Goal: Use online tool/utility: Utilize a website feature to perform a specific function

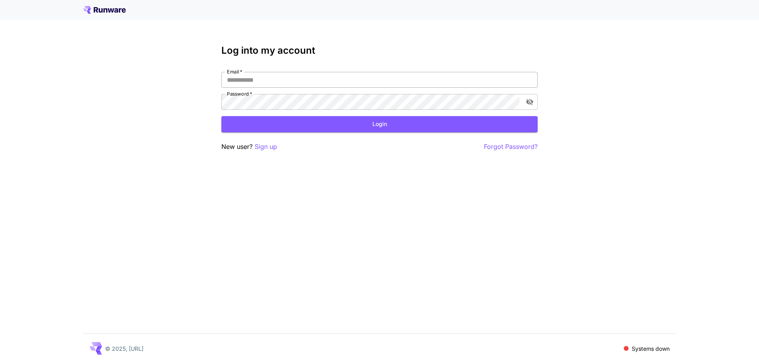
click at [255, 83] on input "Email   *" at bounding box center [379, 80] width 316 height 16
type input "**********"
click button "Login" at bounding box center [379, 124] width 316 height 16
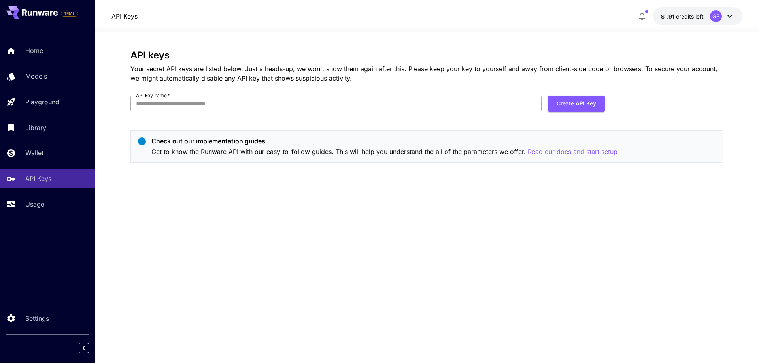
click at [524, 106] on input "API key name   *" at bounding box center [335, 104] width 411 height 16
type input "**********"
click at [577, 105] on button "Create API Key" at bounding box center [576, 104] width 57 height 16
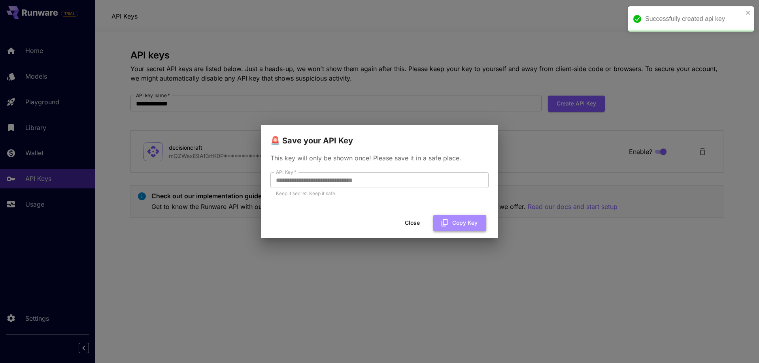
click at [454, 224] on button "Copy Key" at bounding box center [459, 223] width 53 height 16
click at [410, 223] on button "Close" at bounding box center [413, 223] width 36 height 16
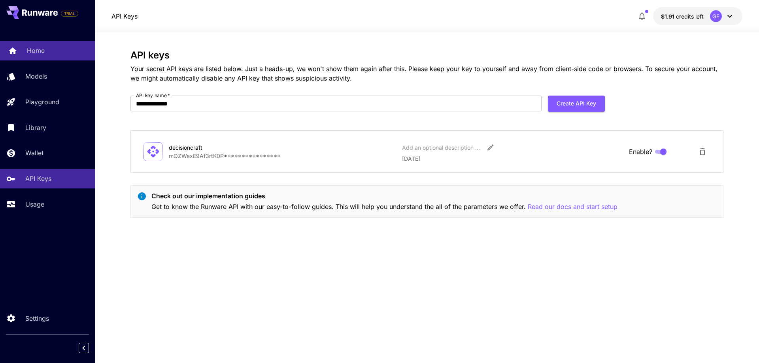
click at [46, 55] on div "Home" at bounding box center [58, 50] width 62 height 9
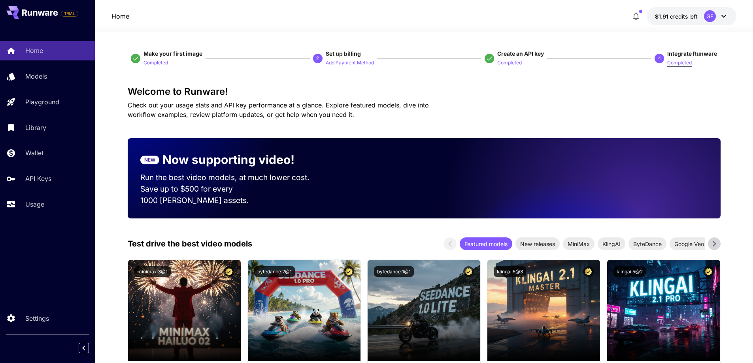
click at [684, 63] on p "Completed" at bounding box center [680, 63] width 25 height 8
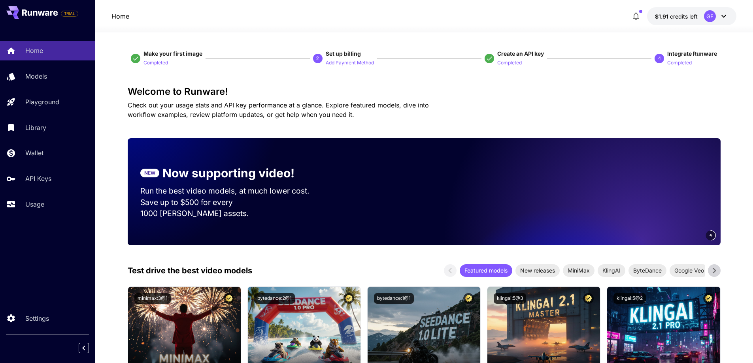
click at [677, 59] on button "Completed" at bounding box center [680, 62] width 25 height 9
click at [675, 62] on p "Completed" at bounding box center [680, 63] width 25 height 8
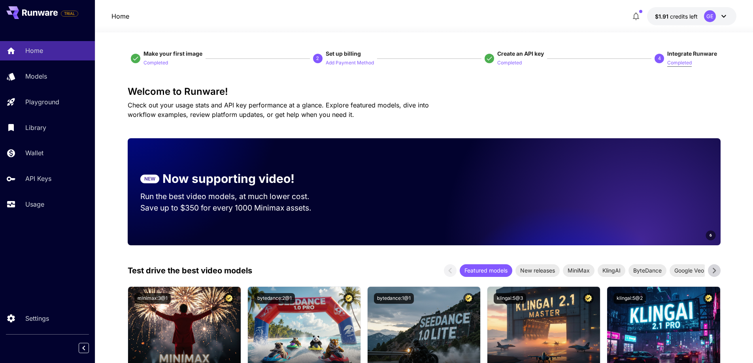
click at [675, 62] on p "Completed" at bounding box center [680, 63] width 25 height 8
click at [344, 64] on p "Add Payment Method" at bounding box center [350, 63] width 48 height 8
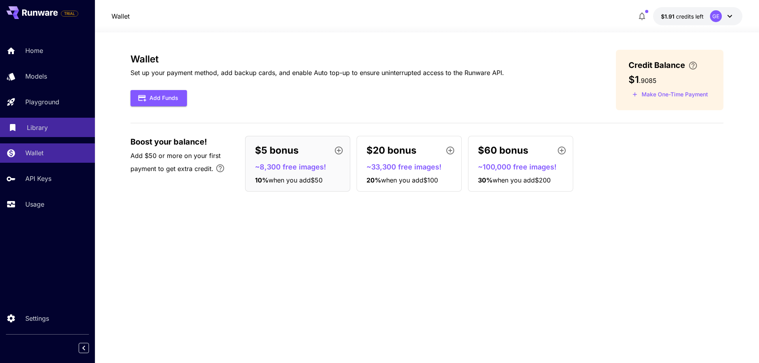
click at [32, 127] on p "Library" at bounding box center [37, 127] width 21 height 9
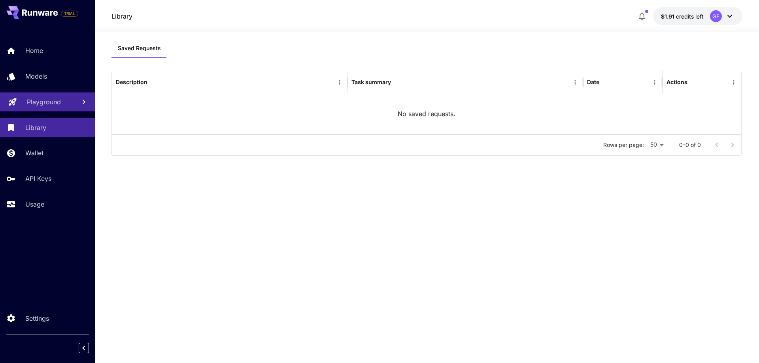
click at [48, 97] on p "Playground" at bounding box center [44, 101] width 34 height 9
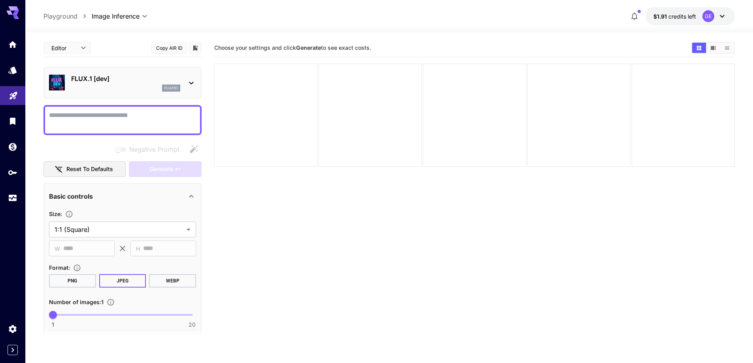
click at [270, 103] on div at bounding box center [265, 115] width 103 height 103
click at [12, 74] on link at bounding box center [12, 70] width 25 height 19
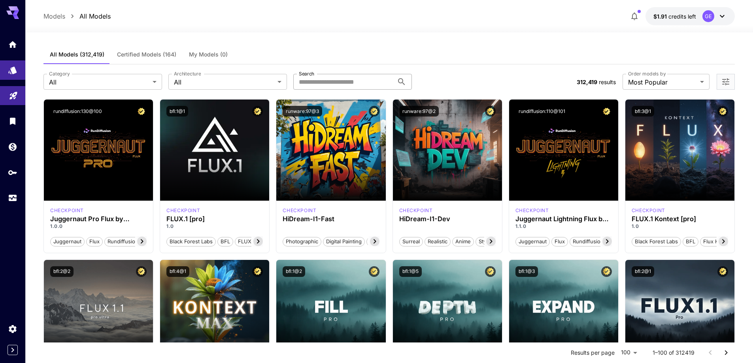
click at [324, 86] on input "Search" at bounding box center [343, 82] width 100 height 16
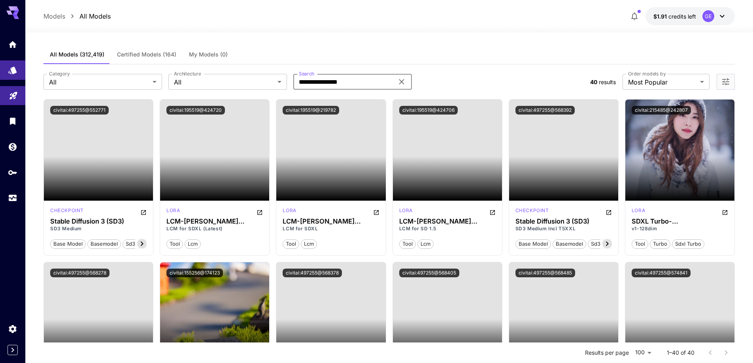
type input "**********"
click at [401, 85] on icon at bounding box center [401, 81] width 9 height 9
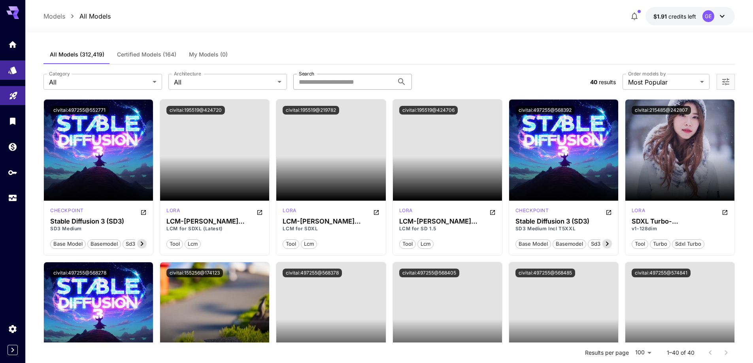
click at [461, 79] on div "Category All *** Category Architecture All *** Architecture Search Search" at bounding box center [313, 82] width 541 height 16
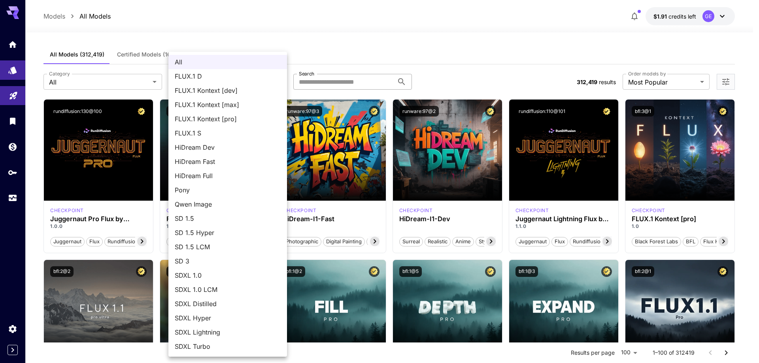
click at [332, 86] on div at bounding box center [379, 181] width 759 height 363
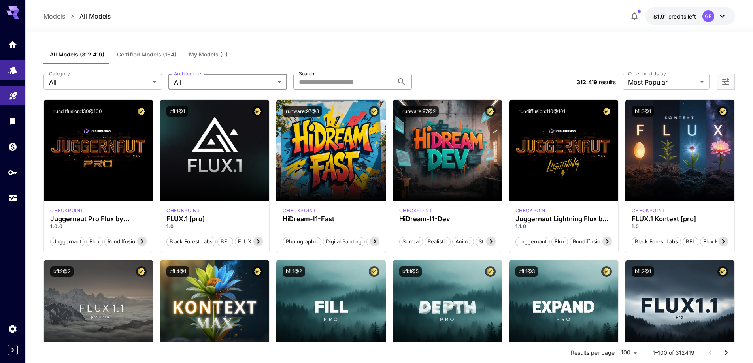
click at [337, 83] on div "All FLUX.1 D FLUX.1 Kontext [dev] FLUX.1 Kontext [max] FLUX.1 Kontext [pro] FLU…" at bounding box center [376, 181] width 753 height 363
click at [337, 83] on input "Search" at bounding box center [343, 82] width 100 height 16
type input "**********"
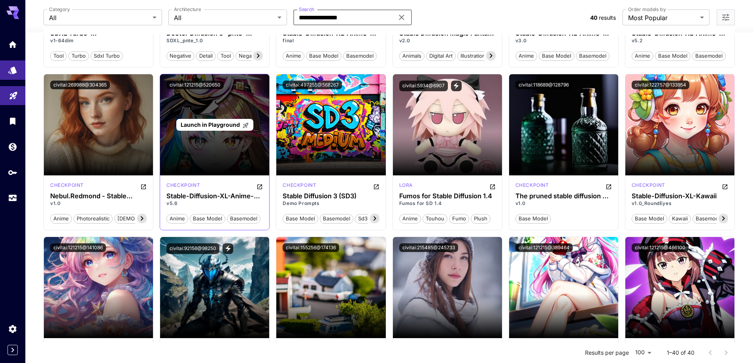
scroll to position [277, 0]
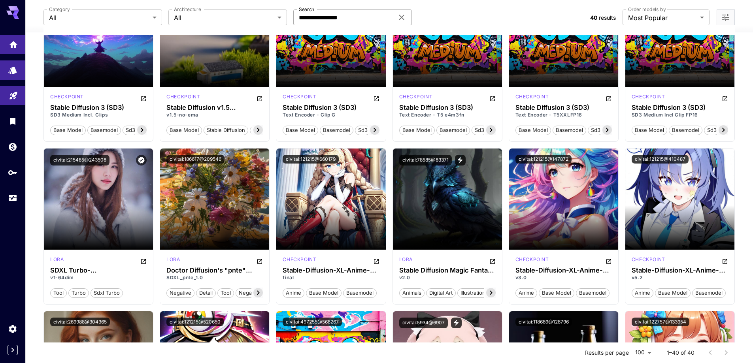
click at [16, 48] on link at bounding box center [12, 44] width 25 height 19
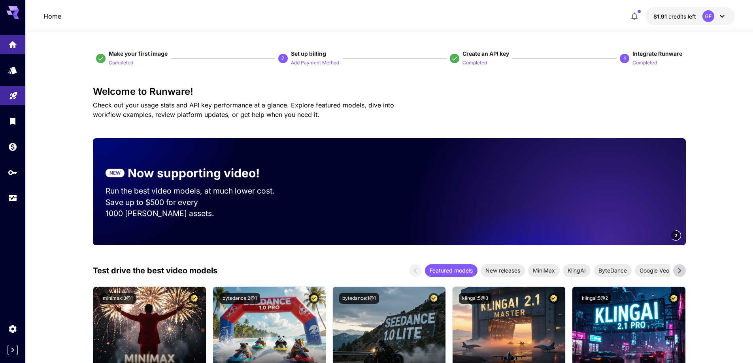
click at [17, 9] on icon at bounding box center [12, 10] width 13 height 8
click at [50, 17] on p "Home" at bounding box center [52, 15] width 18 height 9
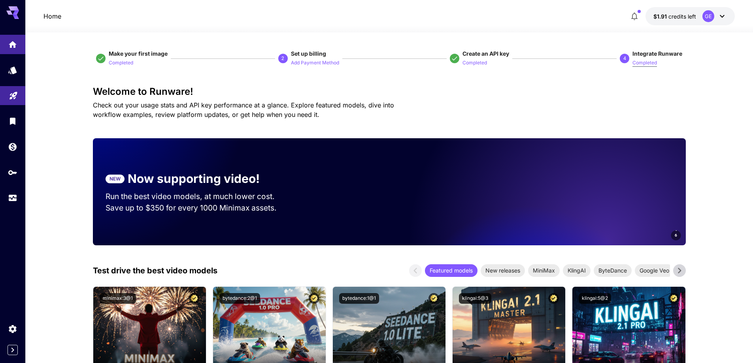
click at [645, 64] on p "Completed" at bounding box center [645, 63] width 25 height 8
click at [632, 13] on icon "button" at bounding box center [634, 15] width 9 height 9
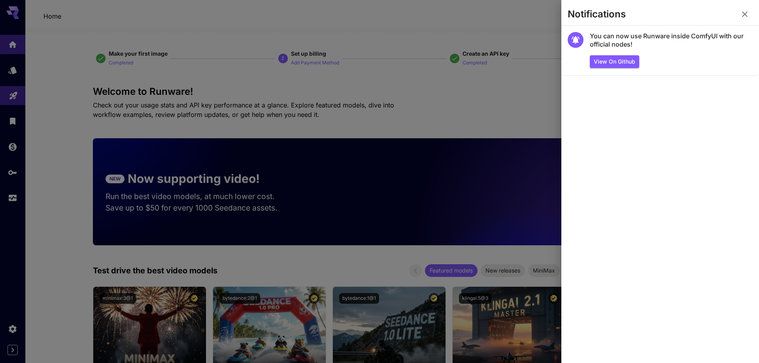
click at [746, 12] on icon "button" at bounding box center [744, 13] width 9 height 9
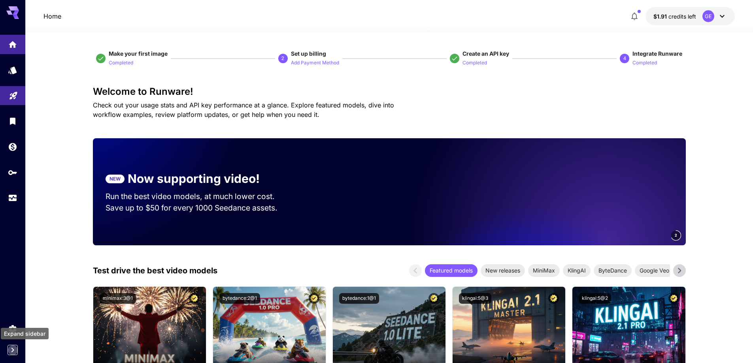
click at [11, 352] on icon "Expand sidebar" at bounding box center [12, 350] width 9 height 9
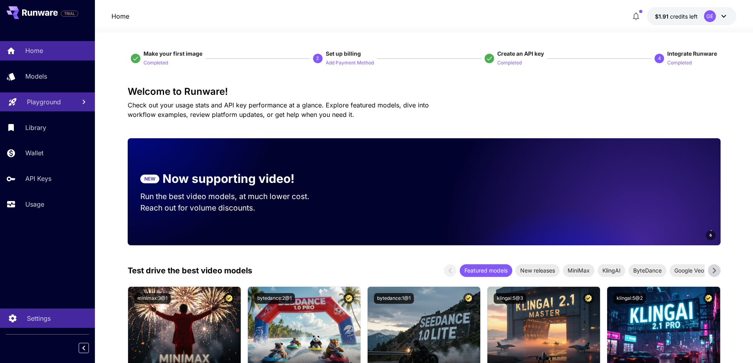
click at [32, 317] on p "Settings" at bounding box center [39, 318] width 24 height 9
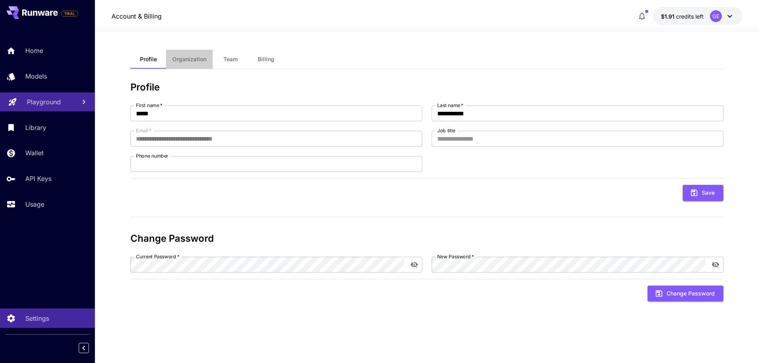
click at [200, 66] on button "Organization" at bounding box center [189, 59] width 47 height 19
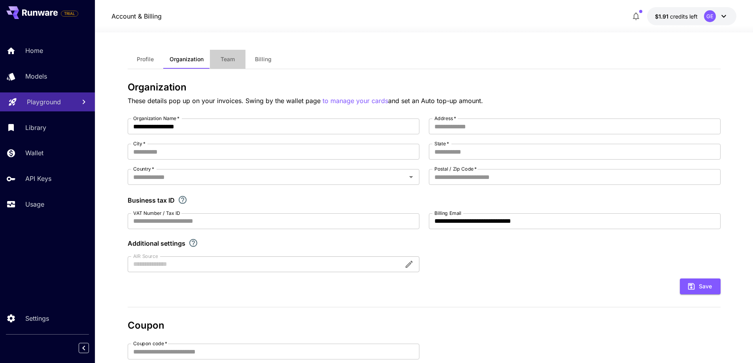
click at [233, 59] on span "Team" at bounding box center [228, 59] width 14 height 7
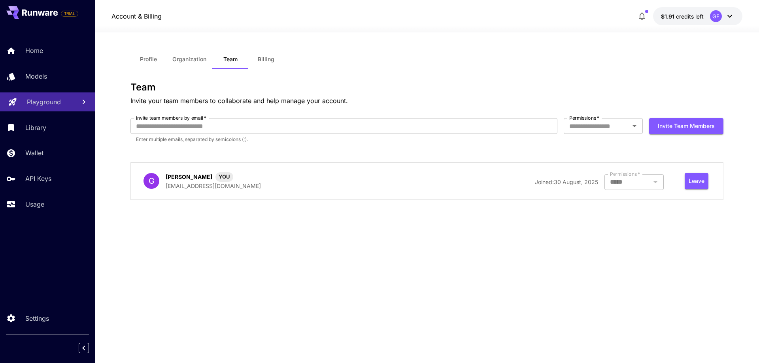
click at [263, 61] on span "Billing" at bounding box center [266, 59] width 17 height 7
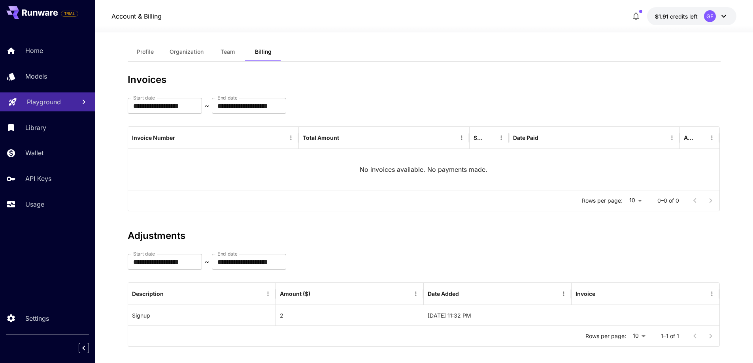
scroll to position [15, 0]
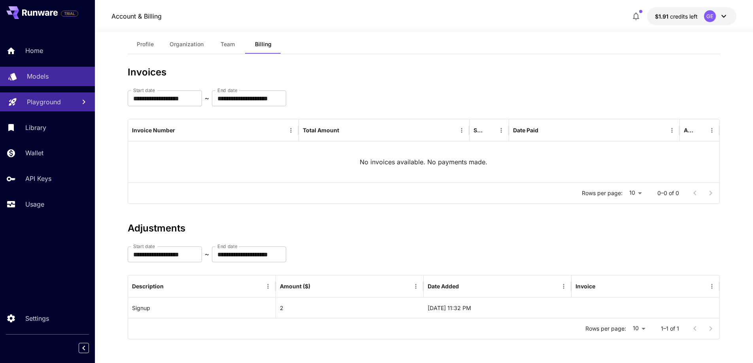
click at [47, 79] on p "Models" at bounding box center [38, 76] width 22 height 9
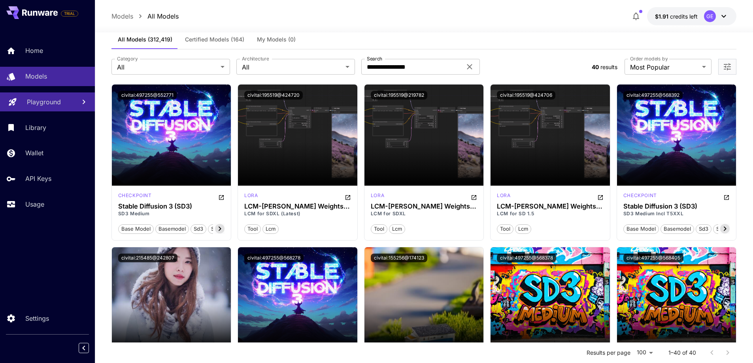
click at [204, 41] on span "Certified Models (164)" at bounding box center [214, 39] width 59 height 7
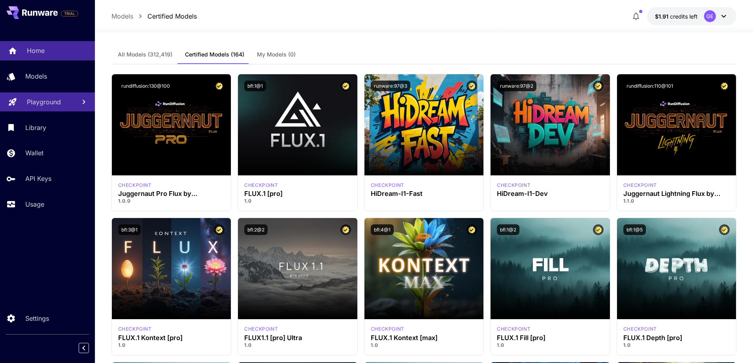
click at [44, 48] on p "Home" at bounding box center [36, 50] width 18 height 9
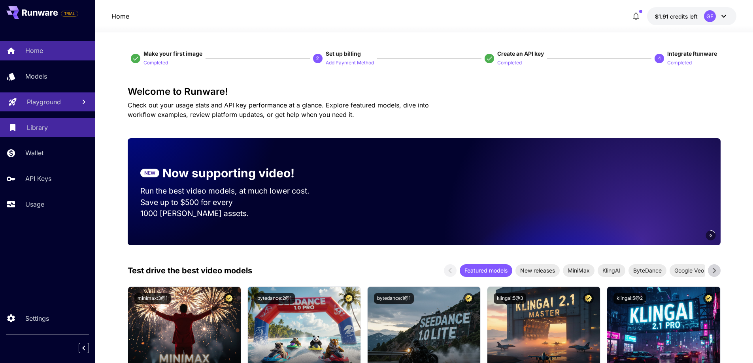
click at [47, 128] on p "Library" at bounding box center [37, 127] width 21 height 9
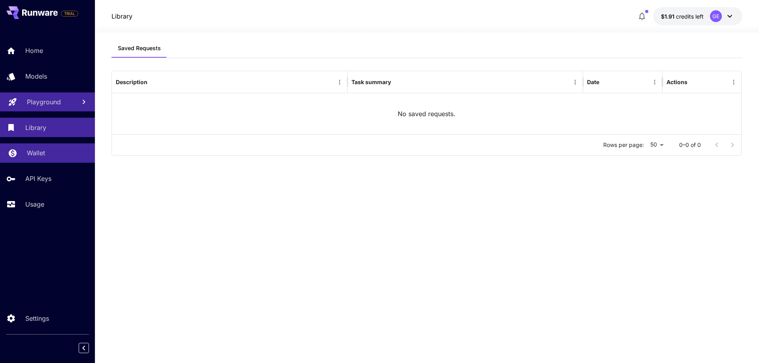
click at [38, 150] on p "Wallet" at bounding box center [36, 152] width 18 height 9
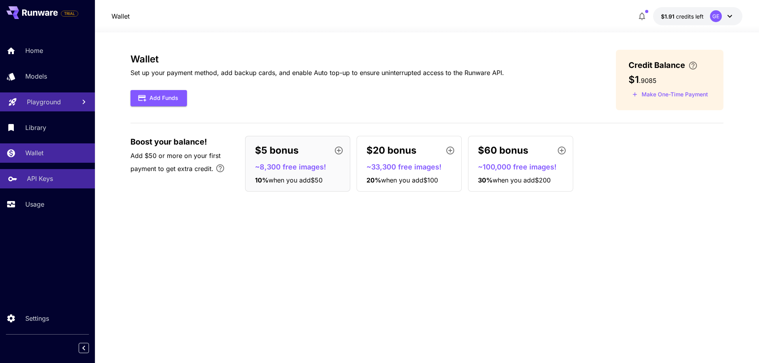
click at [37, 183] on p "API Keys" at bounding box center [40, 178] width 26 height 9
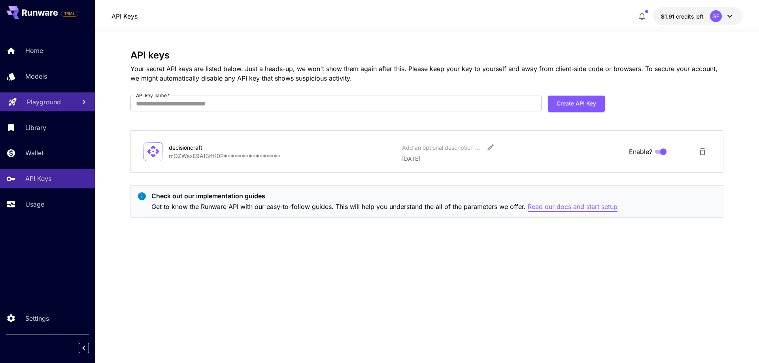
click at [558, 206] on p "Read our docs and start setup" at bounding box center [573, 207] width 90 height 10
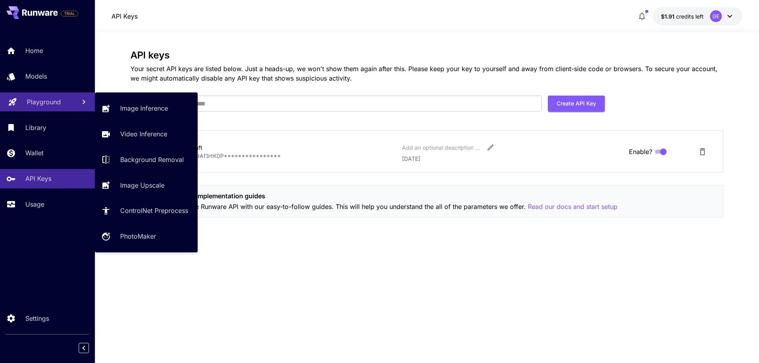
click at [50, 106] on p "Playground" at bounding box center [44, 101] width 34 height 9
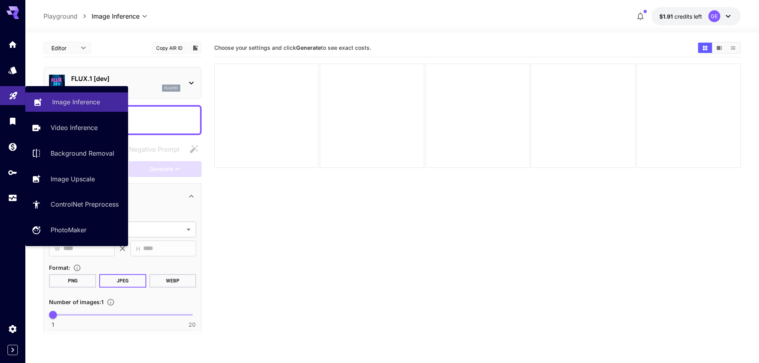
click at [84, 104] on p "Image Inference" at bounding box center [76, 101] width 48 height 9
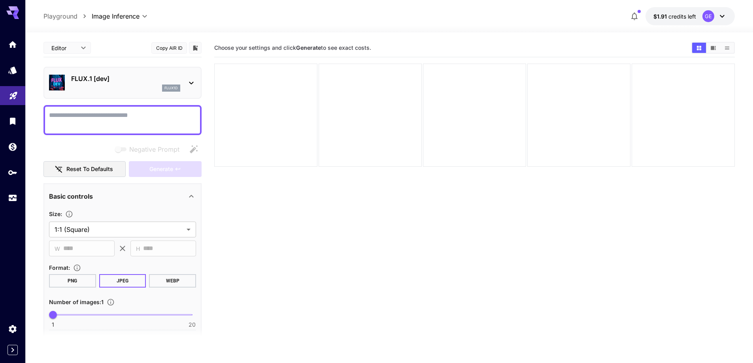
click at [121, 82] on p "FLUX.1 [dev]" at bounding box center [125, 78] width 109 height 9
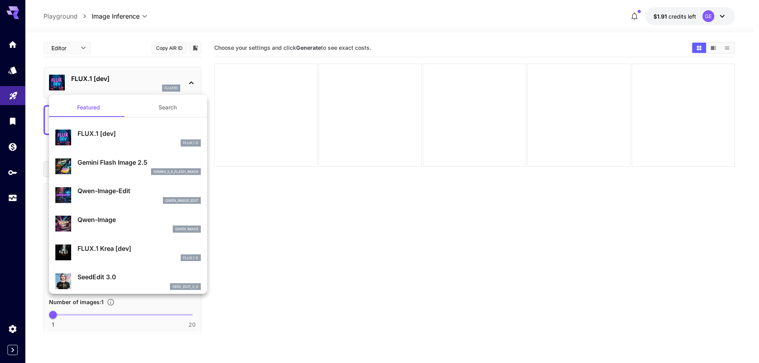
click at [157, 108] on button "Search" at bounding box center [167, 107] width 79 height 19
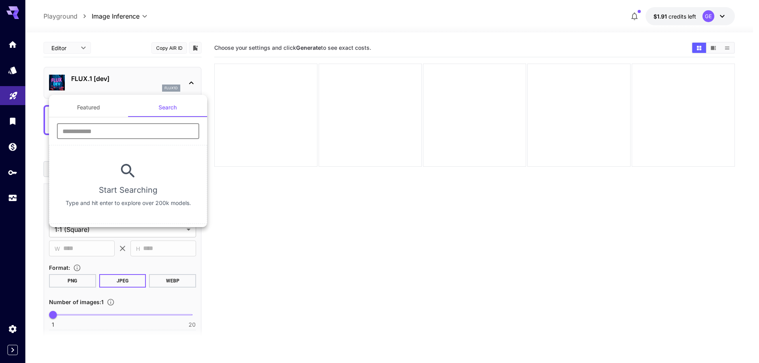
click at [132, 127] on input "text" at bounding box center [128, 131] width 142 height 16
paste input "*******"
click at [132, 127] on input "*******" at bounding box center [128, 131] width 142 height 16
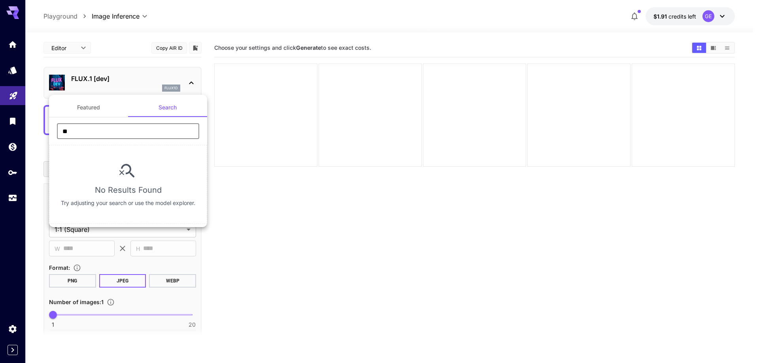
type input "***"
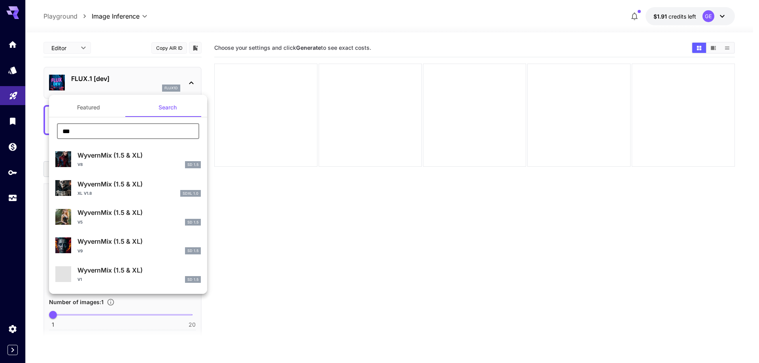
click at [132, 127] on input "***" at bounding box center [128, 131] width 142 height 16
click at [102, 110] on button "Featured" at bounding box center [88, 107] width 79 height 19
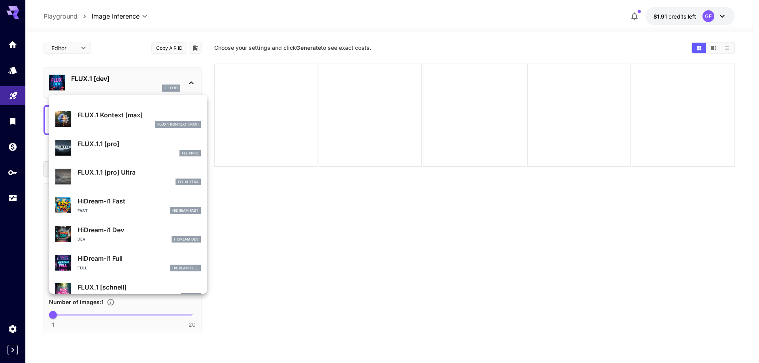
scroll to position [611, 0]
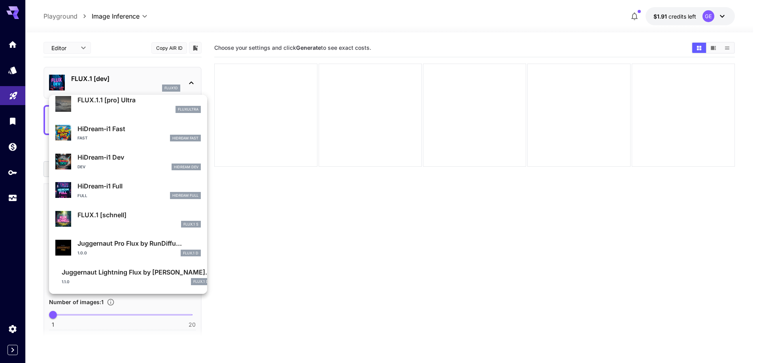
click at [119, 55] on div at bounding box center [379, 181] width 759 height 363
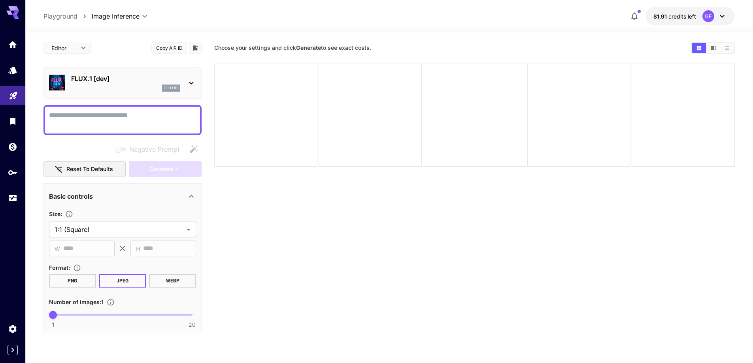
click at [120, 84] on div "FLUX.1 [dev] flux1d" at bounding box center [125, 83] width 109 height 18
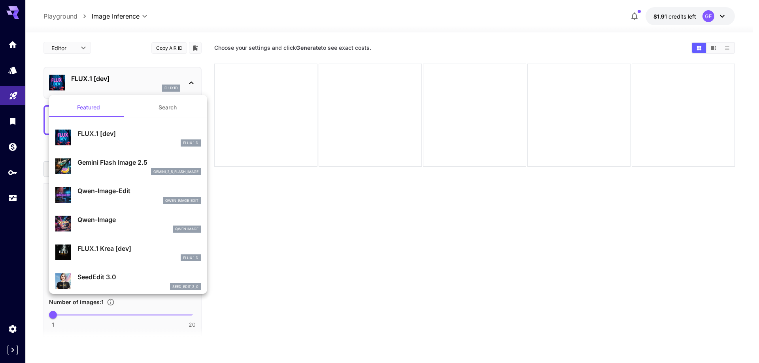
click at [147, 104] on button "Search" at bounding box center [167, 107] width 79 height 19
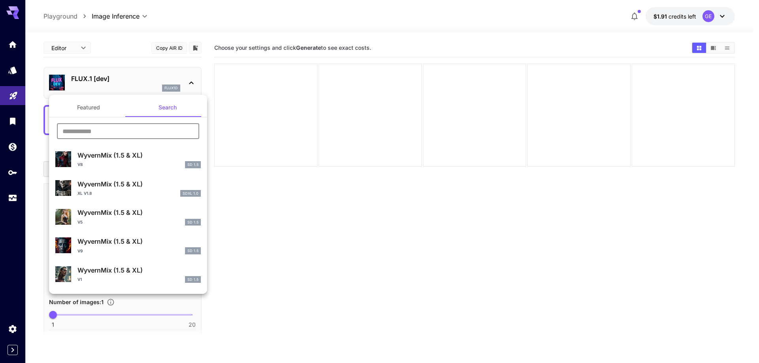
click at [132, 125] on input "text" at bounding box center [128, 131] width 142 height 16
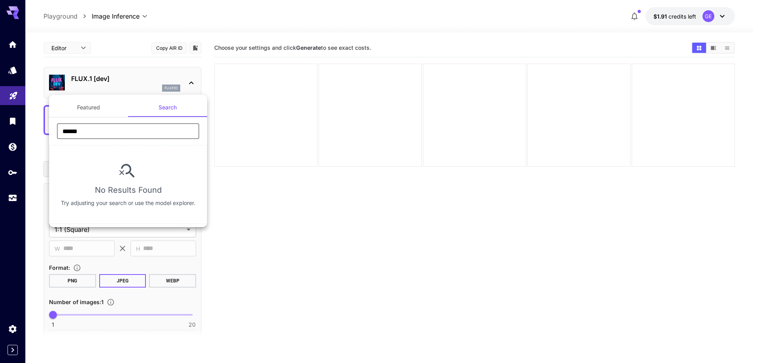
click at [86, 129] on input "******" at bounding box center [128, 131] width 142 height 16
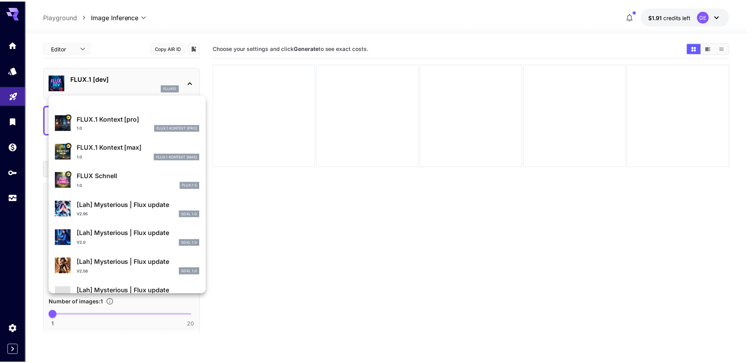
scroll to position [316, 0]
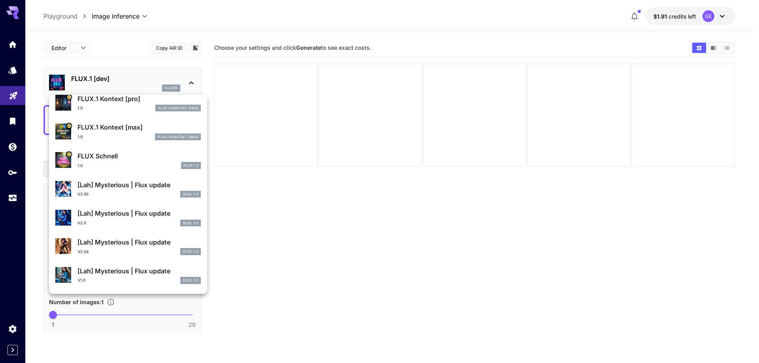
type input "****"
click at [103, 158] on p "FLUX Schnell" at bounding box center [139, 155] width 123 height 9
type input "*"
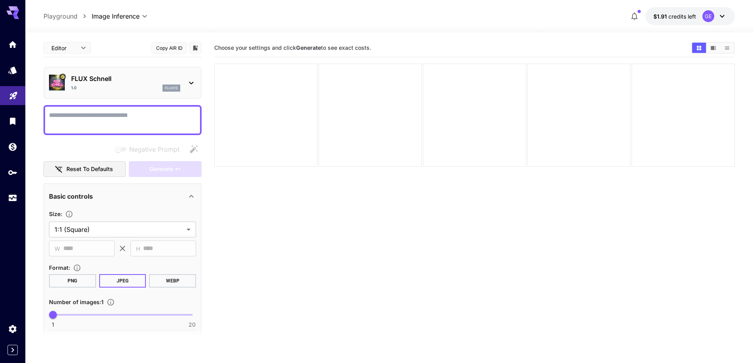
click at [335, 224] on section "Choose your settings and click Generate to see exact costs." at bounding box center [474, 220] width 521 height 363
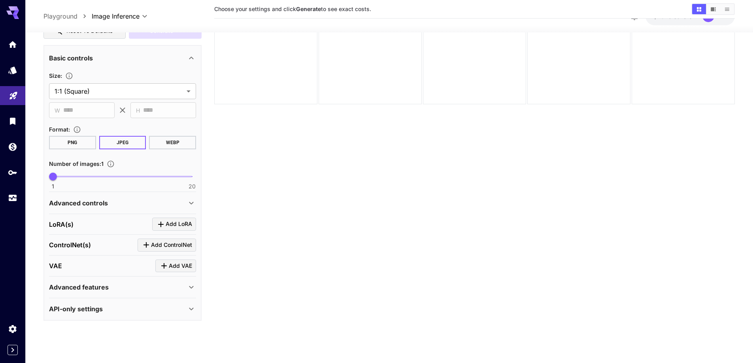
scroll to position [131, 0]
click at [161, 200] on div "Advanced controls" at bounding box center [118, 201] width 138 height 9
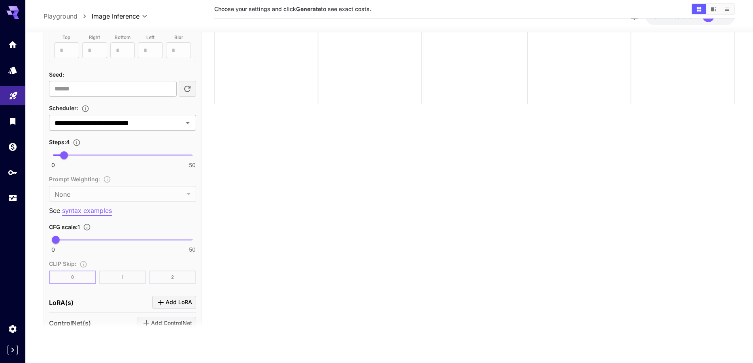
scroll to position [405, 0]
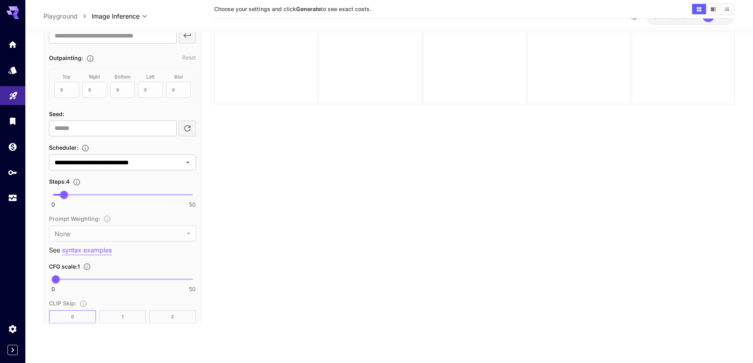
click at [151, 162] on input "**********" at bounding box center [110, 162] width 119 height 11
click at [144, 147] on div "Scheduler :" at bounding box center [122, 147] width 147 height 9
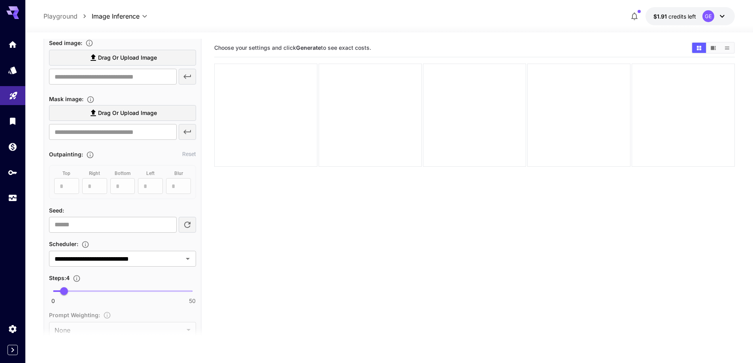
scroll to position [207, 0]
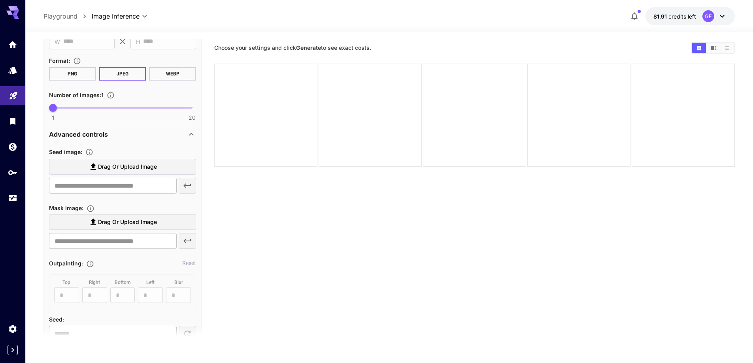
drag, startPoint x: 24, startPoint y: 13, endPoint x: 15, endPoint y: 9, distance: 9.2
click at [22, 13] on div at bounding box center [12, 9] width 25 height 19
click at [15, 9] on icon at bounding box center [12, 10] width 13 height 8
